Goal: Task Accomplishment & Management: Manage account settings

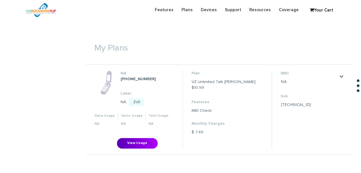
scroll to position [201, 0]
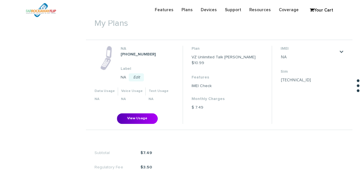
click at [346, 52] on li "IMEI NA Save Cancel Sim [TECHNICAL_ID] Save Cancel" at bounding box center [309, 85] width 75 height 78
click at [343, 51] on link "." at bounding box center [342, 51] width 5 height 5
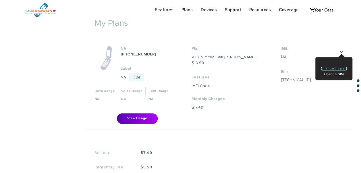
click at [338, 70] on link "Change my plan" at bounding box center [334, 68] width 26 height 3
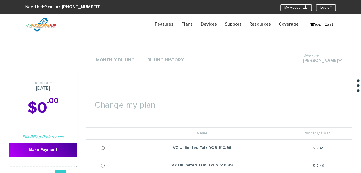
click at [324, 4] on div "My Account U Log off" at bounding box center [308, 7] width 55 height 7
drag, startPoint x: 323, startPoint y: 6, endPoint x: 302, endPoint y: 3, distance: 20.7
click at [323, 6] on link "Log off" at bounding box center [327, 7] width 20 height 7
